Goal: Navigation & Orientation: Find specific page/section

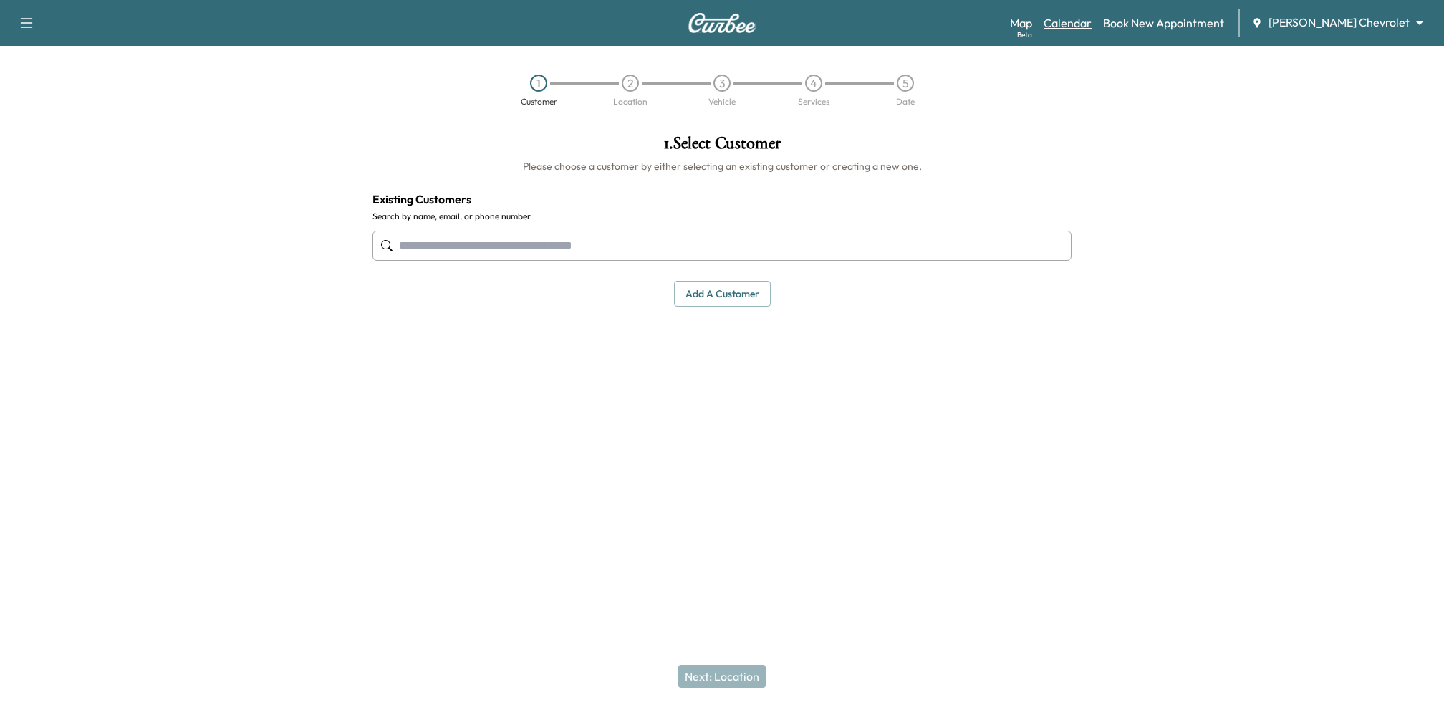
click at [1092, 25] on link "Calendar" at bounding box center [1068, 22] width 48 height 17
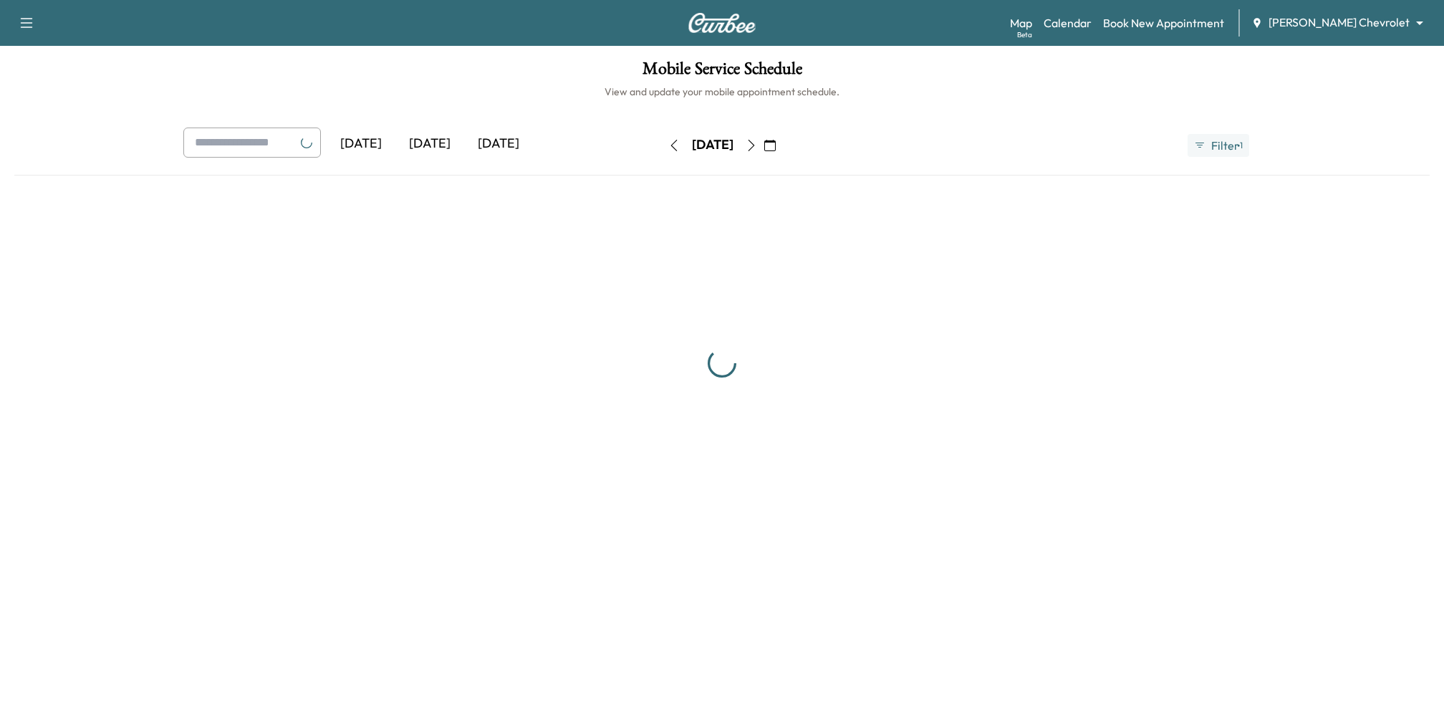
click at [1092, 20] on link "Calendar" at bounding box center [1068, 22] width 48 height 17
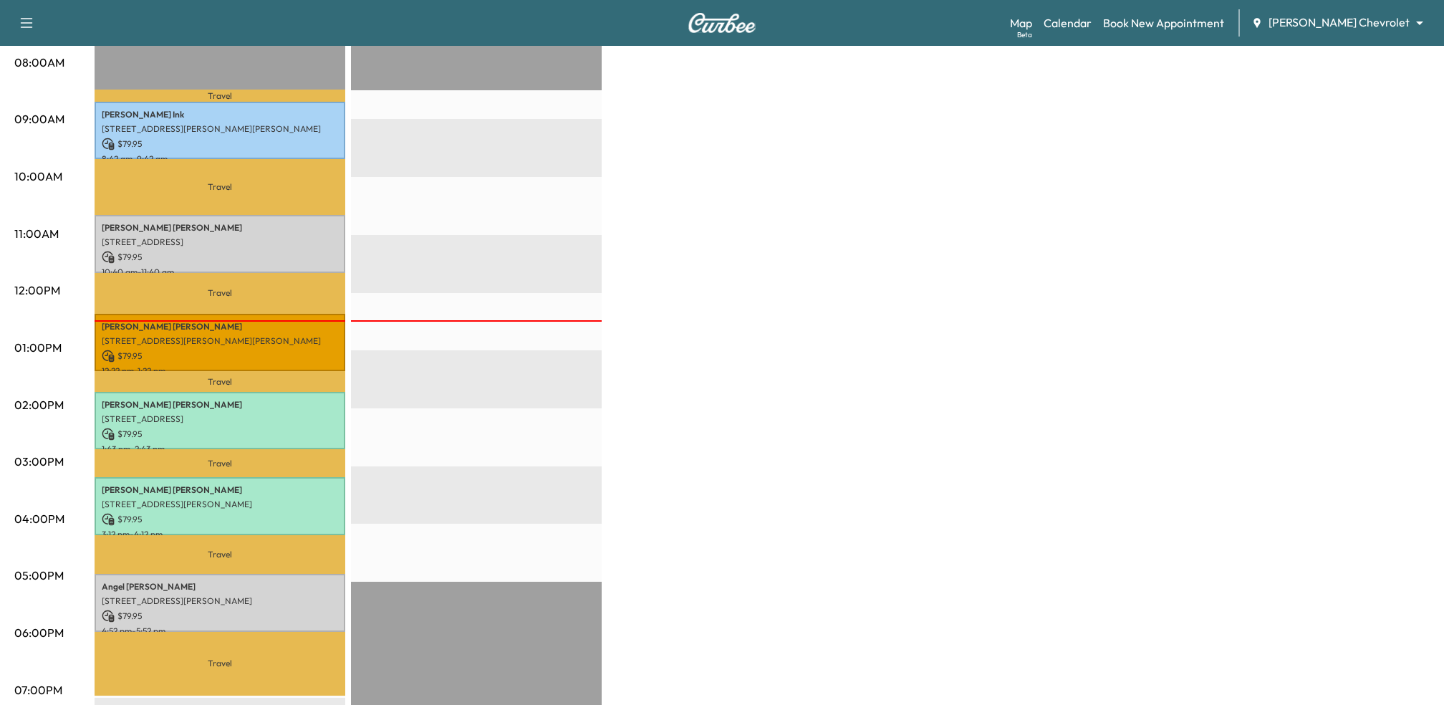
scroll to position [335, 0]
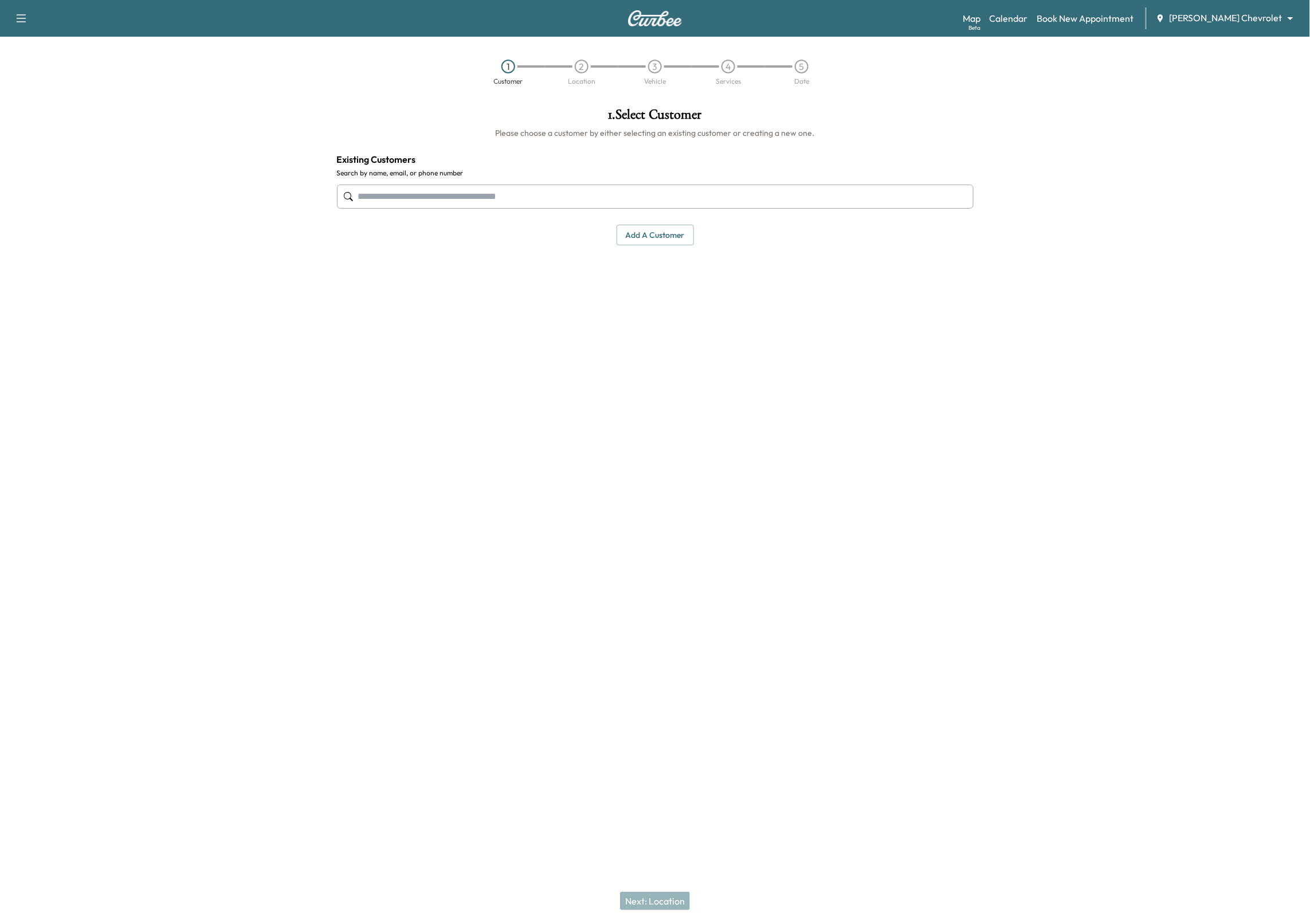
click at [1264, 7] on div "Map Beta Calendar Book New Appointment [PERSON_NAME] Chevrolet ******** ​" at bounding box center [1132, 18] width 339 height 22
click at [1260, 19] on body "Support Log Out Map Beta Calendar Book New Appointment [PERSON_NAME] Chevrolet …" at bounding box center [655, 462] width 1310 height 924
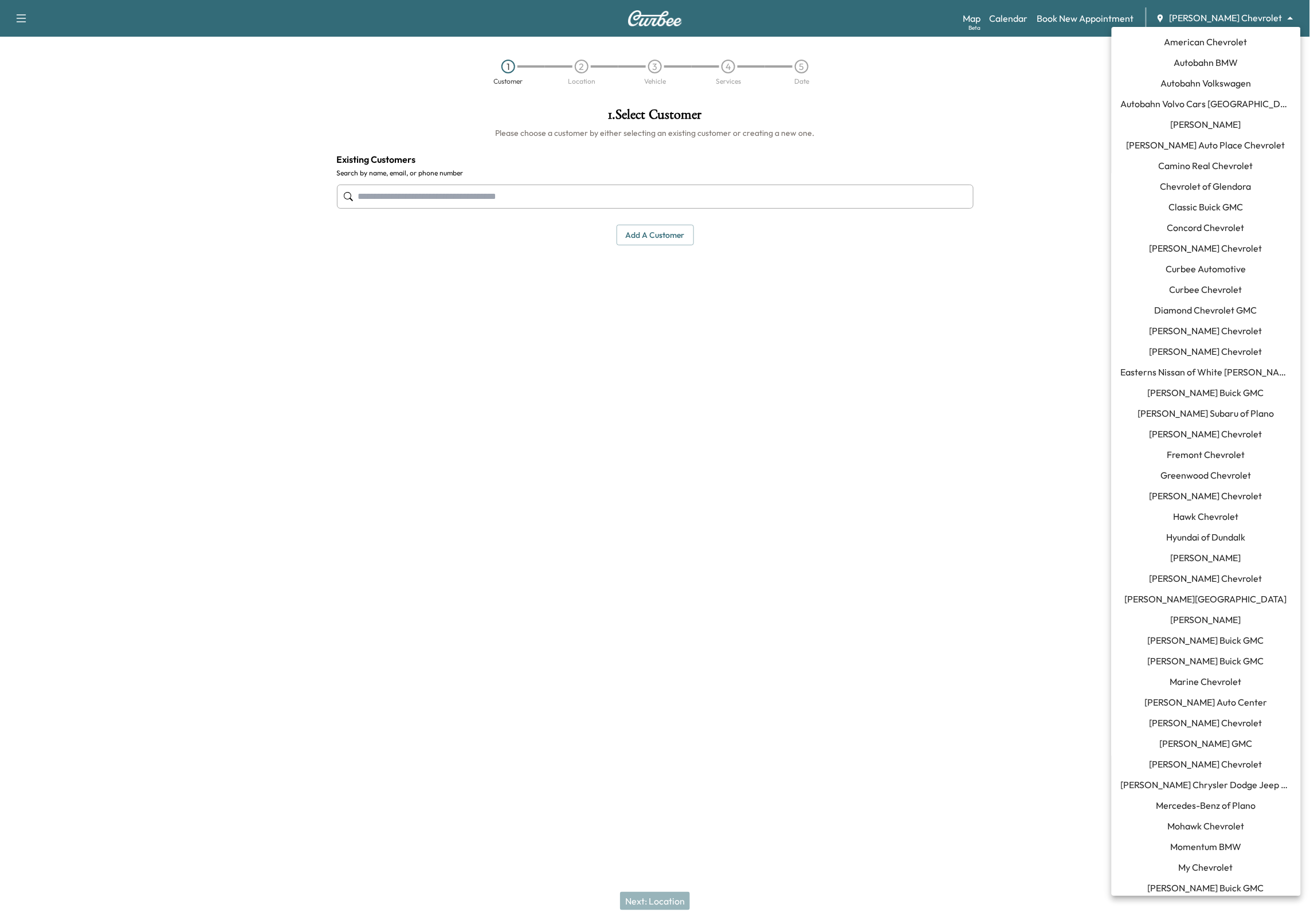
scroll to position [440, 0]
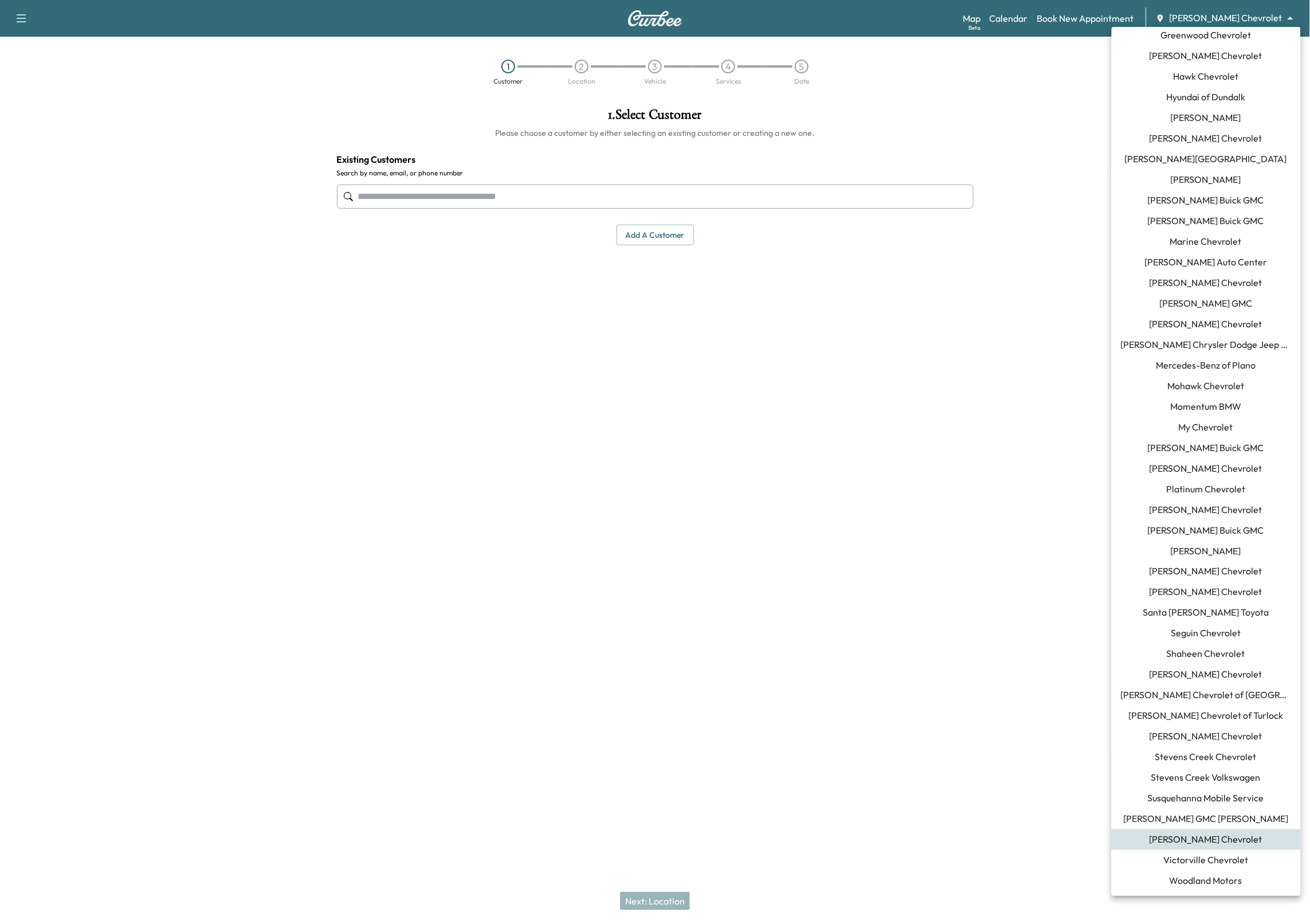
click at [1209, 403] on span "Momentum BMW" at bounding box center [1206, 406] width 71 height 14
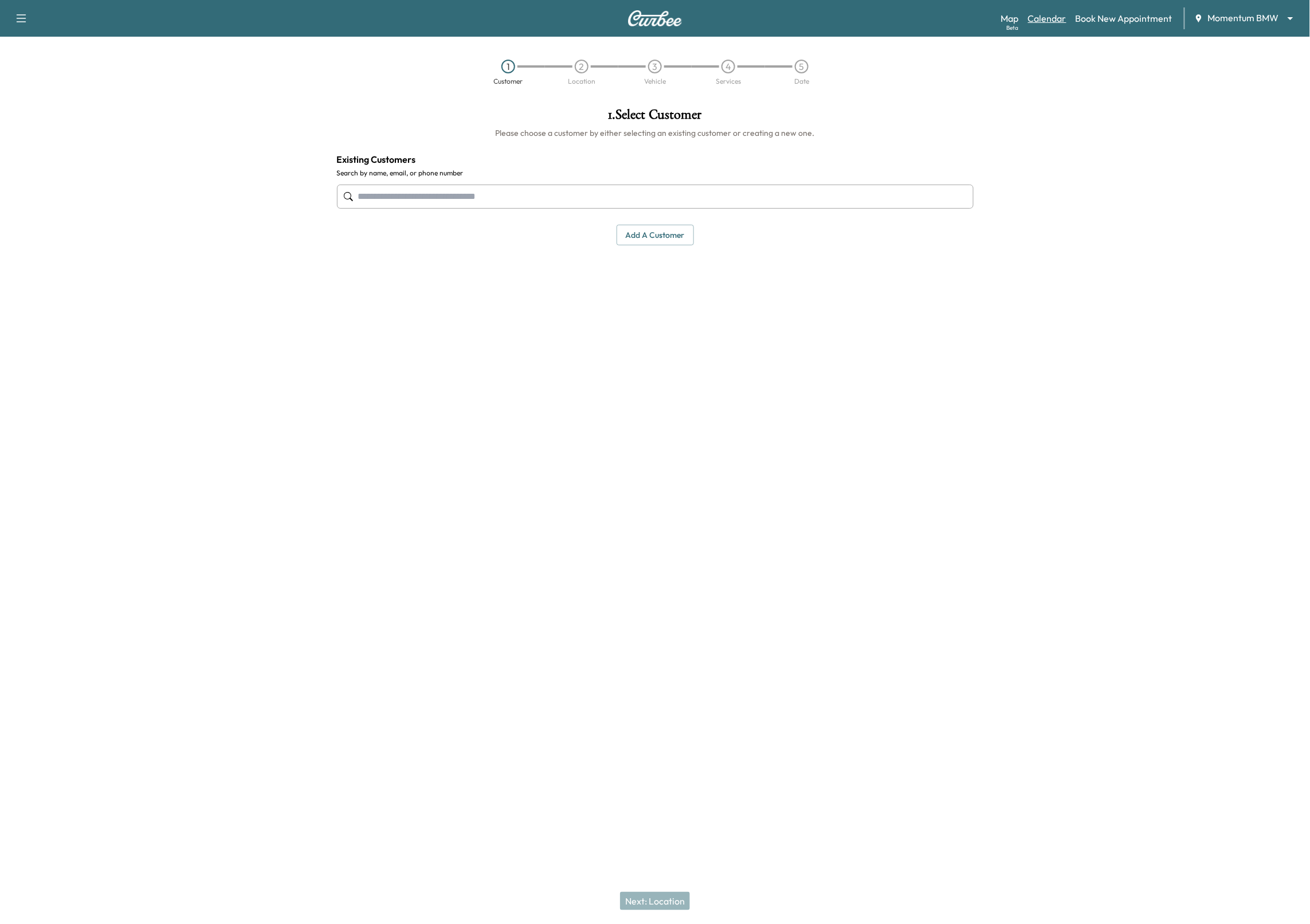
click at [1059, 23] on link "Calendar" at bounding box center [1048, 18] width 38 height 14
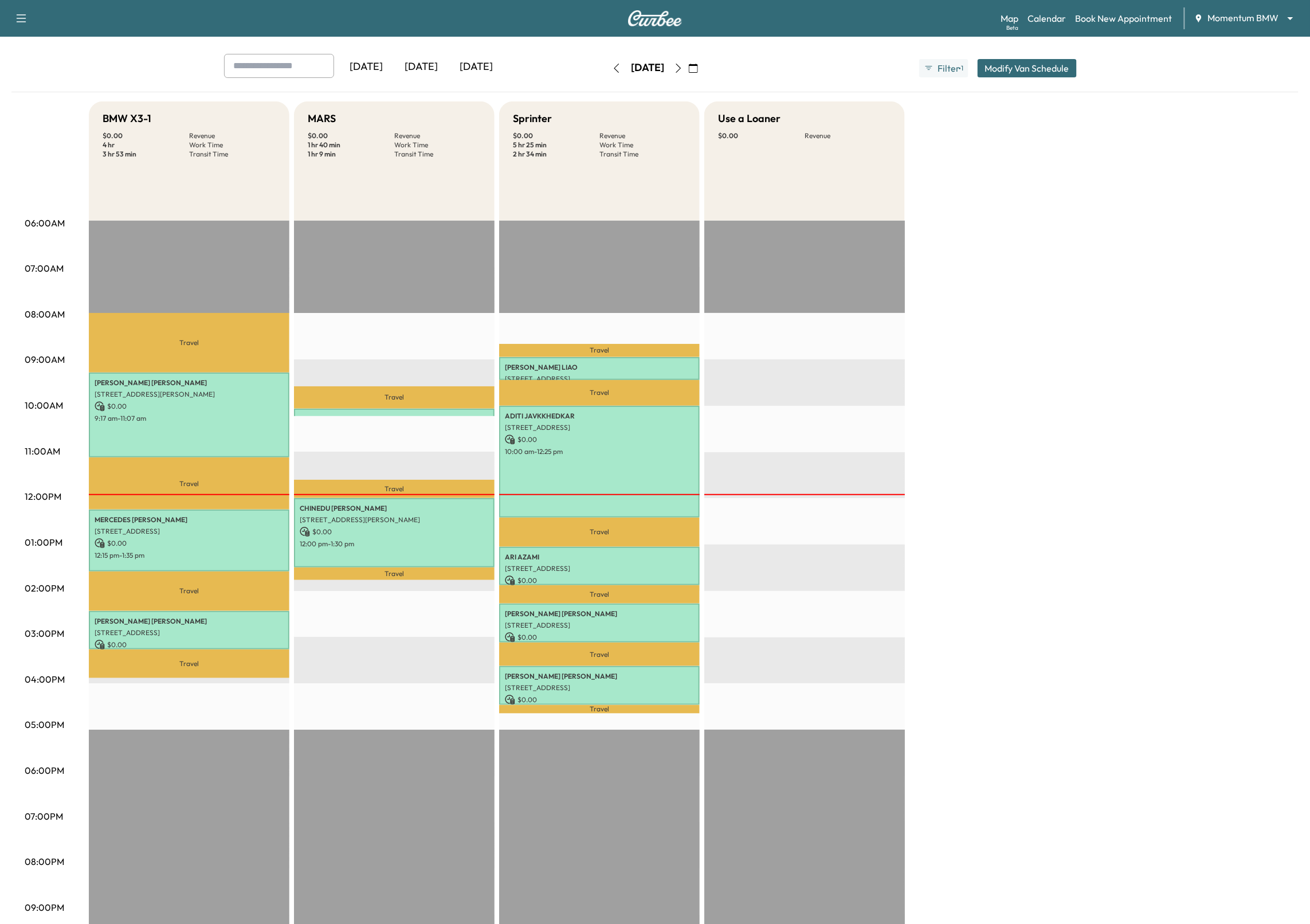
scroll to position [97, 0]
